Goal: Task Accomplishment & Management: Use online tool/utility

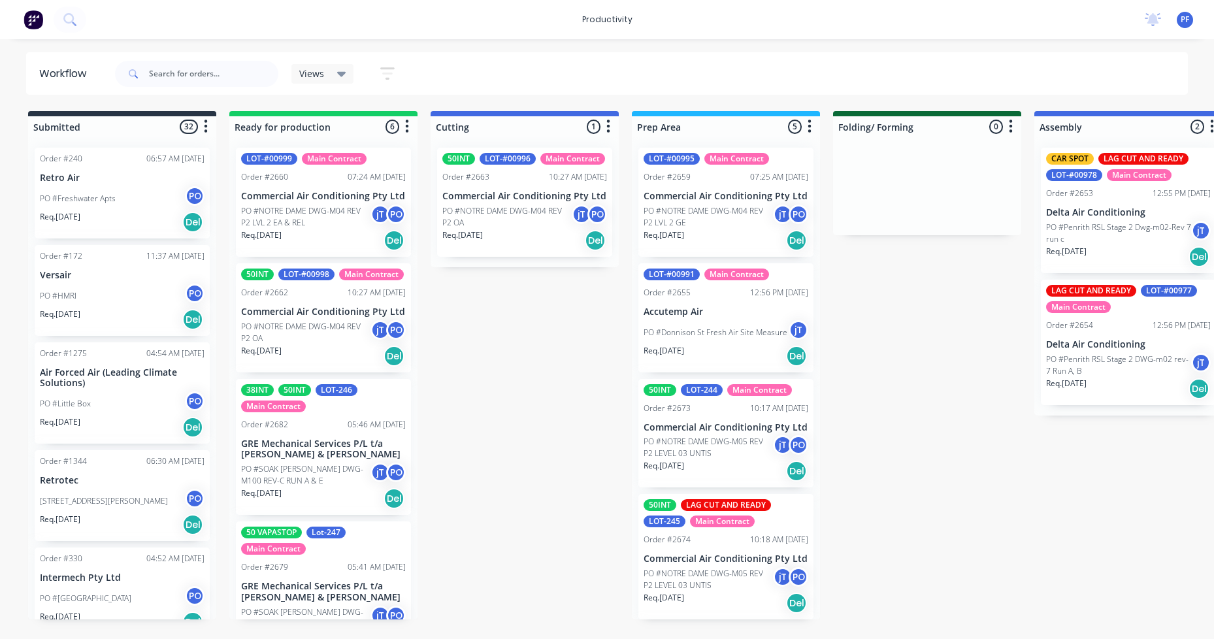
scroll to position [131, 0]
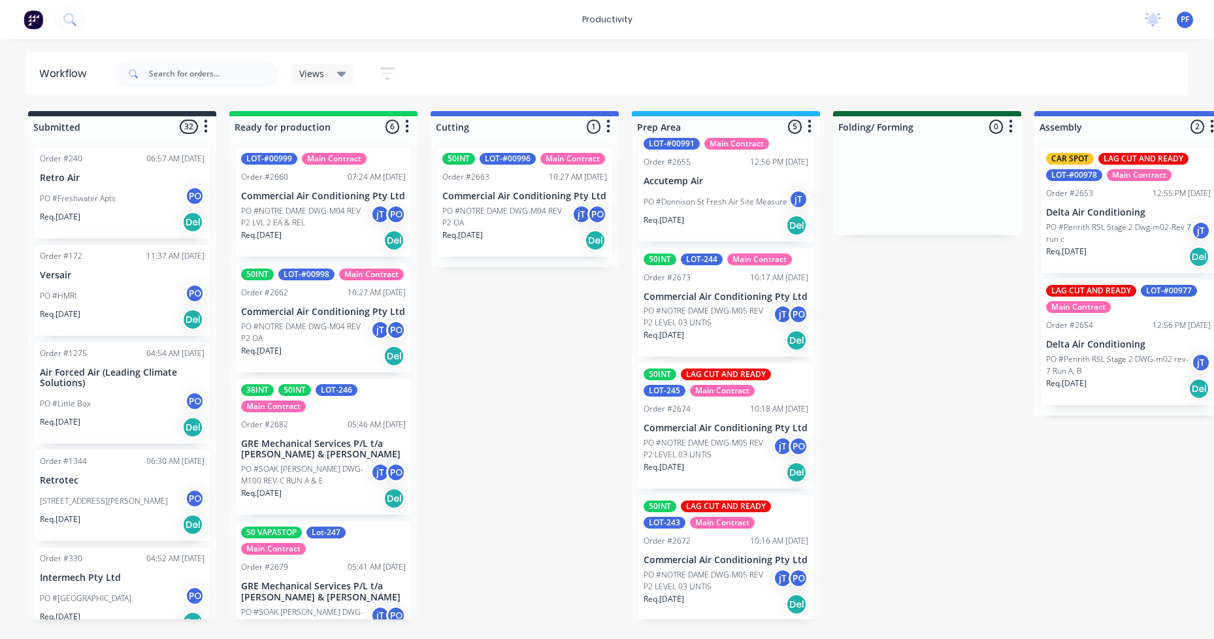
click at [700, 295] on div "50INT LOT-244 Main Contract Order #2673 10:17 AM 22/08/25 Commercial Air Condit…" at bounding box center [725, 302] width 175 height 109
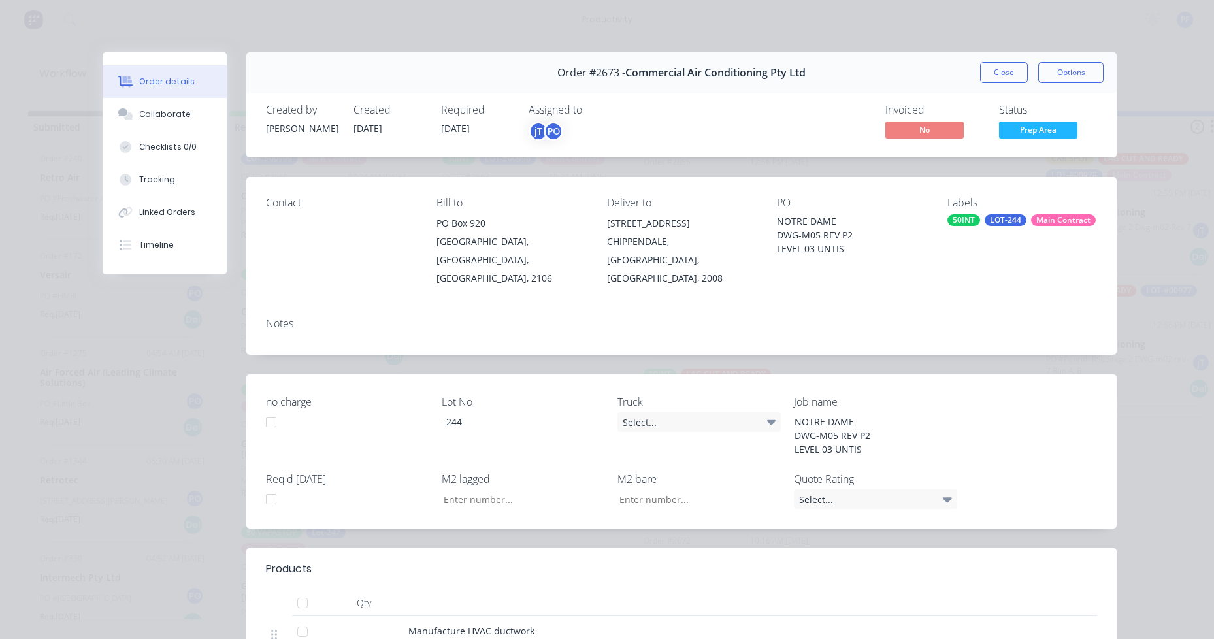
click at [984, 218] on div "LOT-244" at bounding box center [1005, 220] width 42 height 12
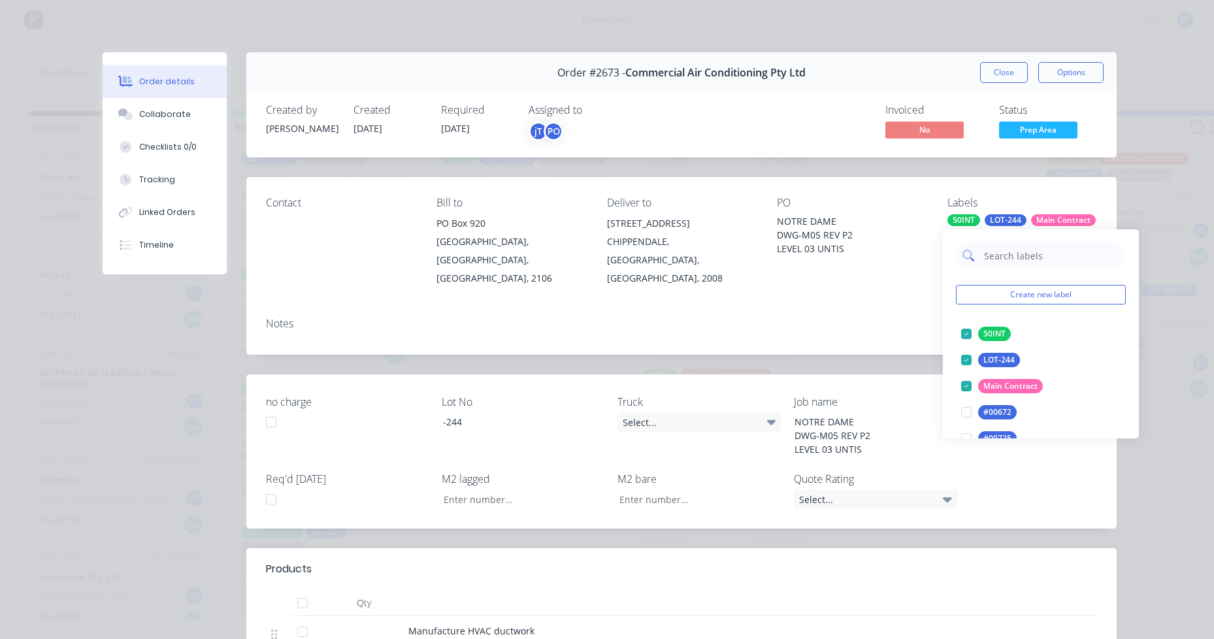
click at [1010, 260] on input "text" at bounding box center [1050, 255] width 137 height 26
type input "lag cut"
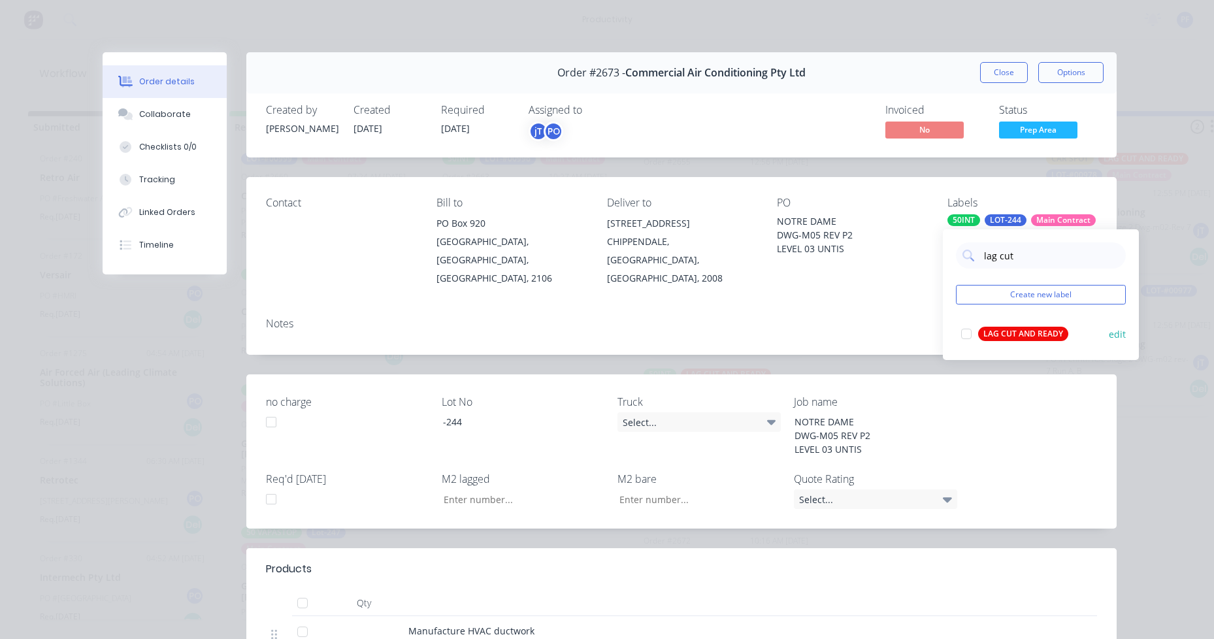
click at [1043, 330] on div "LAG CUT AND READY" at bounding box center [1023, 334] width 90 height 14
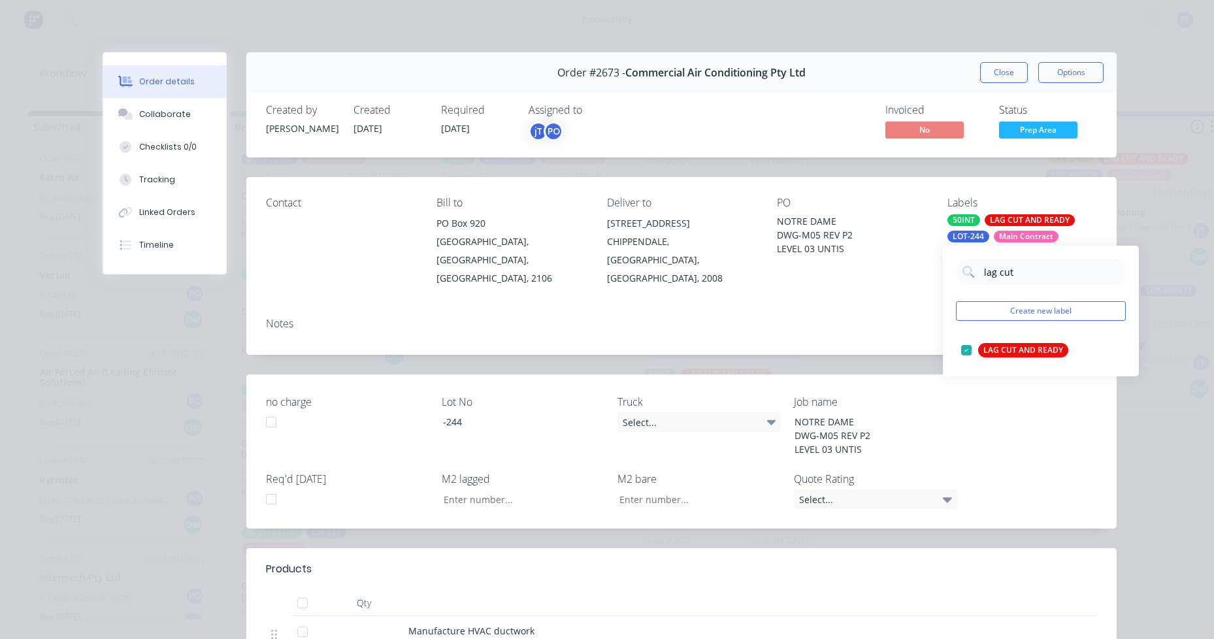
click at [837, 279] on div "Contact Bill to PO Box 920 Newport, New South Wales, Australia, 2106 Deliver to…" at bounding box center [681, 242] width 870 height 130
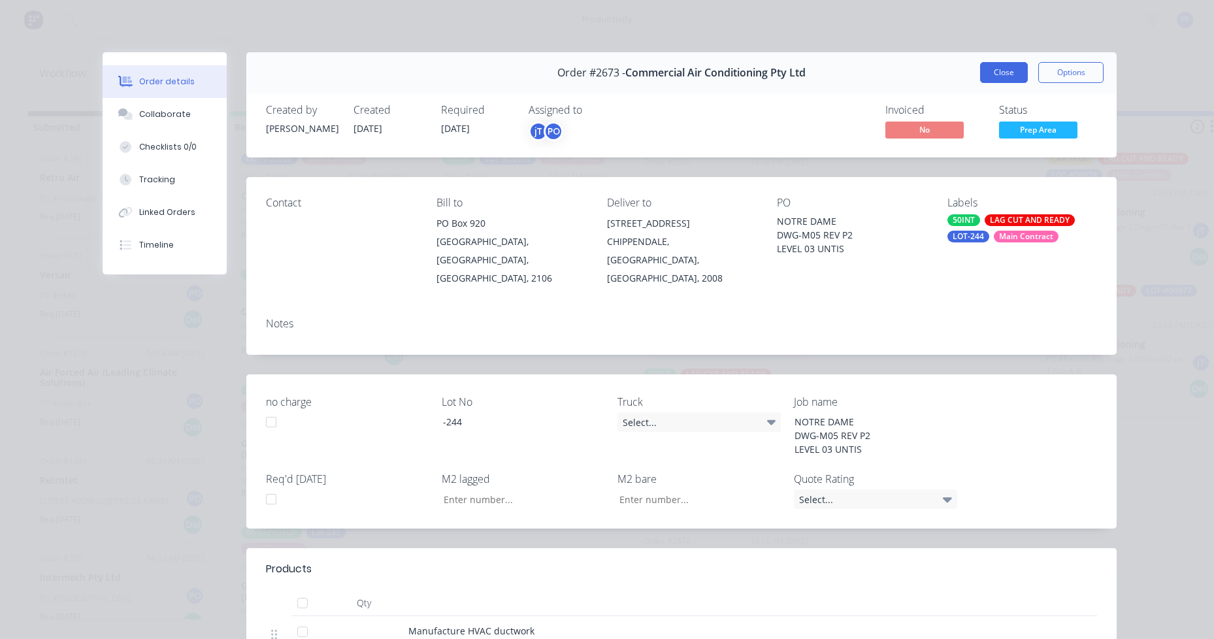
click at [1001, 69] on button "Close" at bounding box center [1004, 72] width 48 height 21
